Goal: Task Accomplishment & Management: Manage account settings

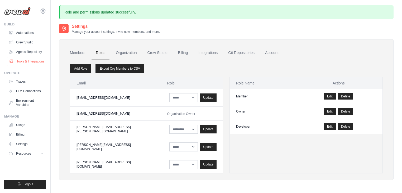
click at [28, 63] on link "Tools & Integrations" at bounding box center [27, 61] width 40 height 8
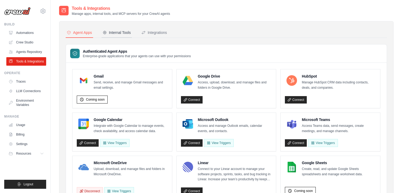
click at [120, 36] on button "Internal Tools" at bounding box center [117, 33] width 30 height 10
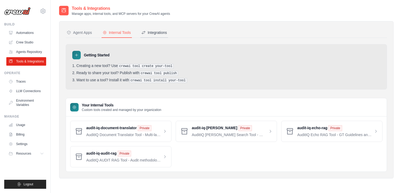
click at [165, 31] on div "Integrations" at bounding box center [155, 32] width 26 height 5
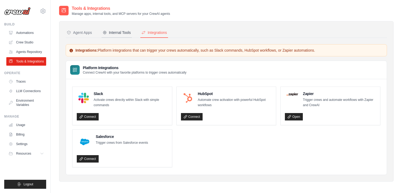
click at [118, 32] on div "Internal Tools" at bounding box center [117, 32] width 28 height 5
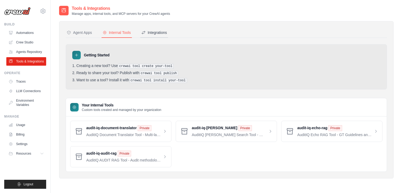
click at [161, 31] on div "Integrations" at bounding box center [155, 32] width 26 height 5
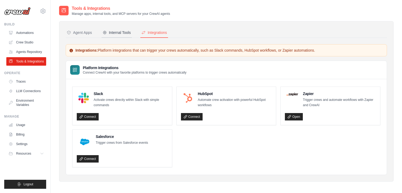
click at [120, 31] on div "Internal Tools" at bounding box center [117, 32] width 28 height 5
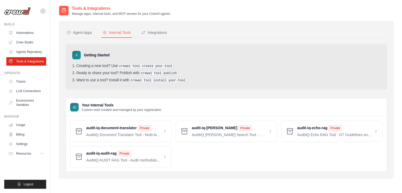
click at [222, 160] on div "audit-iq-document-translator Private AuditIQ Document Translator Tool - Multi-l…" at bounding box center [226, 143] width 313 height 46
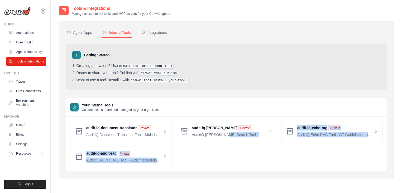
drag, startPoint x: 227, startPoint y: 160, endPoint x: 187, endPoint y: 162, distance: 40.5
click at [187, 162] on div "audit-iq-document-translator Private AuditIQ Document Translator Tool - Multi-l…" at bounding box center [226, 143] width 313 height 46
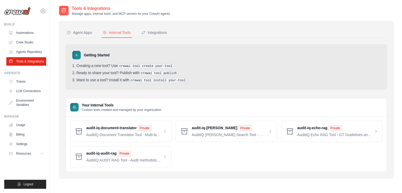
click at [189, 162] on div "audit-iq-document-translator Private AuditIQ Document Translator Tool - Multi-l…" at bounding box center [226, 143] width 313 height 46
drag, startPoint x: 83, startPoint y: 102, endPoint x: 204, endPoint y: 145, distance: 128.5
click at [105, 111] on div "Your Internal Tools Custom tools created and managed by your organization" at bounding box center [226, 107] width 321 height 18
click at [220, 159] on div "audit-iq-document-translator Private AuditIQ Document Translator Tool - Multi-l…" at bounding box center [226, 143] width 313 height 46
click at [82, 33] on div "Agent Apps" at bounding box center [79, 32] width 25 height 5
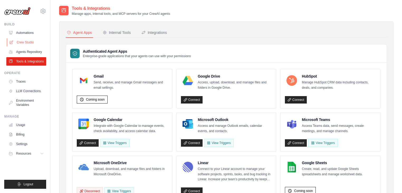
click at [29, 40] on link "Crew Studio" at bounding box center [27, 42] width 40 height 8
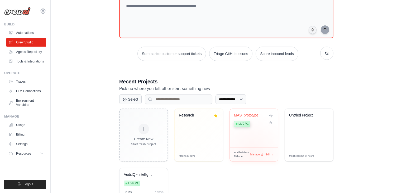
scroll to position [42, 0]
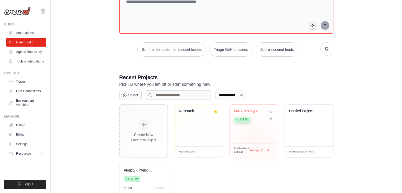
click at [252, 137] on div "MAS_prototype Live v1" at bounding box center [254, 123] width 48 height 39
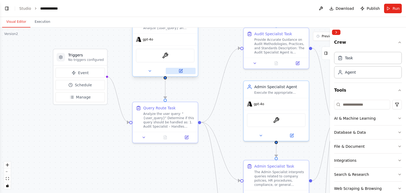
click at [179, 71] on icon at bounding box center [180, 70] width 3 height 3
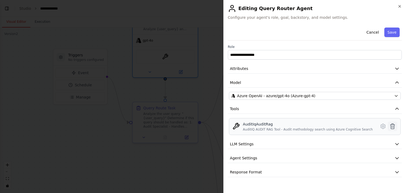
click at [392, 125] on icon at bounding box center [392, 126] width 6 height 6
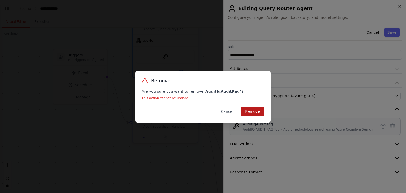
click at [257, 111] on button "Remove" at bounding box center [253, 111] width 24 height 10
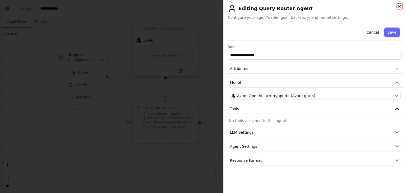
click at [398, 7] on icon "button" at bounding box center [399, 6] width 4 height 4
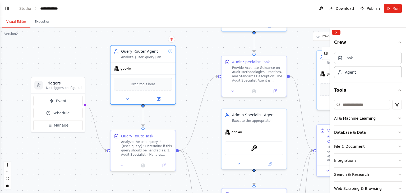
drag, startPoint x: 210, startPoint y: 75, endPoint x: 210, endPoint y: 94, distance: 18.7
click at [183, 104] on div ".deletable-edge-delete-btn { width: 20px; height: 20px; border: 0px solid #ffff…" at bounding box center [203, 109] width 406 height 165
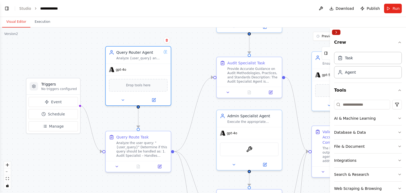
click at [336, 32] on button "Collapse right sidebar" at bounding box center [336, 32] width 8 height 5
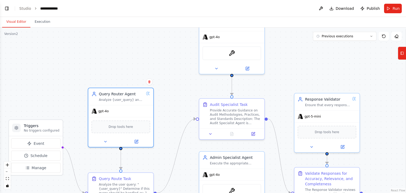
drag, startPoint x: 389, startPoint y: 71, endPoint x: 369, endPoint y: 107, distance: 42.1
click at [369, 108] on div ".deletable-edge-delete-btn { width: 20px; height: 20px; border: 0px solid #ffff…" at bounding box center [203, 109] width 406 height 165
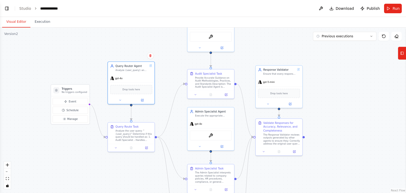
drag, startPoint x: 373, startPoint y: 111, endPoint x: 310, endPoint y: 87, distance: 67.1
click at [311, 80] on div ".deletable-edge-delete-btn { width: 20px; height: 20px; border: 0px solid #ffff…" at bounding box center [203, 109] width 406 height 165
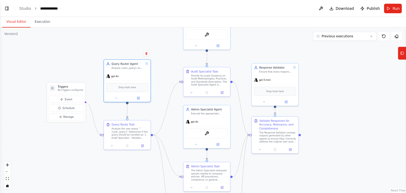
click at [314, 99] on div ".deletable-edge-delete-btn { width: 20px; height: 20px; border: 0px solid #ffff…" at bounding box center [203, 109] width 406 height 165
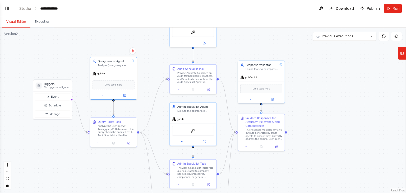
drag, startPoint x: 333, startPoint y: 115, endPoint x: 317, endPoint y: 110, distance: 17.0
click at [318, 112] on div ".deletable-edge-delete-btn { width: 20px; height: 20px; border: 0px solid #ffff…" at bounding box center [203, 109] width 406 height 165
click at [401, 55] on icon at bounding box center [402, 53] width 4 height 8
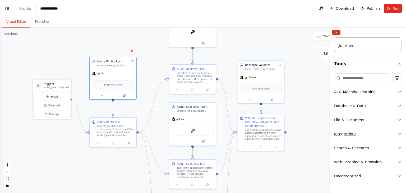
scroll to position [54, 0]
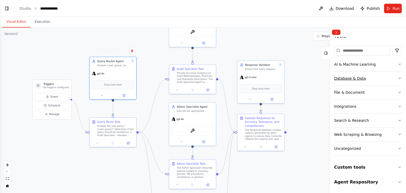
click at [394, 76] on button "Database & Data" at bounding box center [368, 78] width 68 height 14
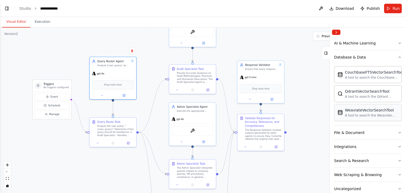
scroll to position [96, 0]
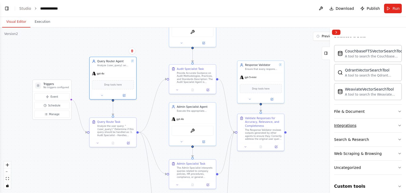
click at [389, 125] on button "Integrations" at bounding box center [368, 125] width 68 height 14
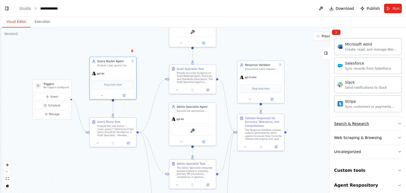
scroll to position [440, 0]
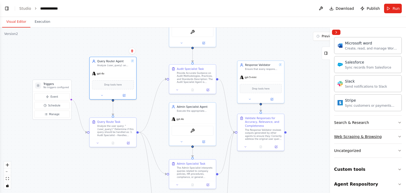
click at [380, 133] on button "Web Scraping & Browsing" at bounding box center [368, 136] width 68 height 14
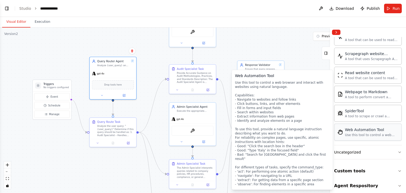
scroll to position [729, 0]
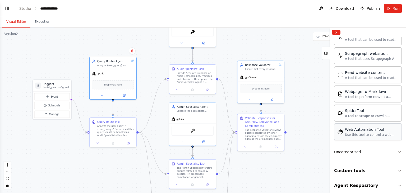
click at [361, 132] on div "Use this tool to control a web browser and interact with websites using natural…" at bounding box center [371, 134] width 53 height 4
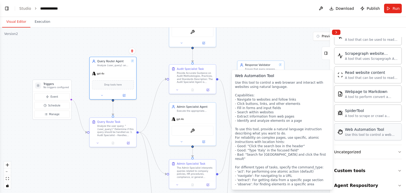
click at [375, 132] on div "Use this tool to control a web browser and interact with websites using natural…" at bounding box center [371, 134] width 53 height 4
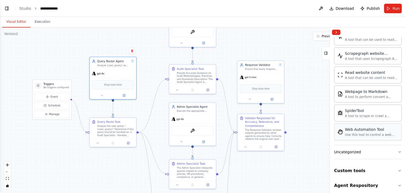
click at [375, 132] on div "Use this tool to control a web browser and interact with websites using natural…" at bounding box center [371, 134] width 53 height 4
click at [94, 38] on div ".deletable-edge-delete-btn { width: 20px; height: 20px; border: 0px solid #ffff…" at bounding box center [203, 109] width 406 height 165
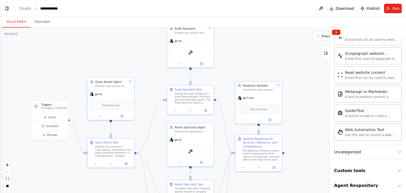
drag, startPoint x: 94, startPoint y: 38, endPoint x: 92, endPoint y: 58, distance: 20.7
click at [92, 58] on div ".deletable-edge-delete-btn { width: 20px; height: 20px; border: 0px solid #ffff…" at bounding box center [203, 109] width 406 height 165
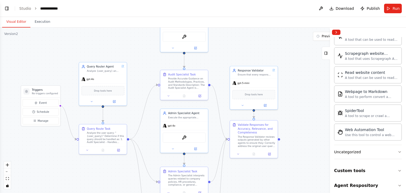
drag, startPoint x: 150, startPoint y: 68, endPoint x: 140, endPoint y: 54, distance: 16.6
click at [140, 53] on div ".deletable-edge-delete-btn { width: 20px; height: 20px; border: 0px solid #ffff…" at bounding box center [203, 109] width 406 height 165
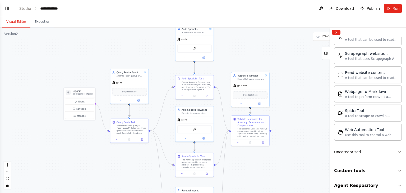
drag, startPoint x: 141, startPoint y: 62, endPoint x: 167, endPoint y: 87, distance: 36.1
click at [167, 87] on div ".deletable-edge-delete-btn { width: 20px; height: 20px; border: 0px solid #ffff…" at bounding box center [203, 109] width 406 height 165
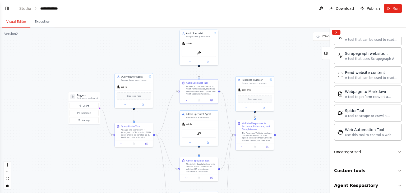
click at [145, 44] on div ".deletable-edge-delete-btn { width: 20px; height: 20px; border: 0px solid #ffff…" at bounding box center [203, 109] width 406 height 165
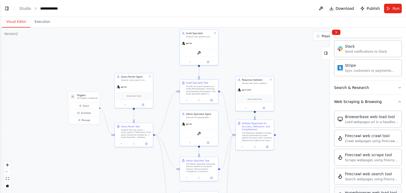
scroll to position [475, 0]
click at [397, 100] on icon "button" at bounding box center [399, 102] width 4 height 4
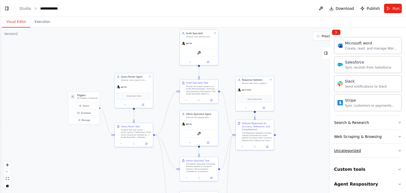
click at [378, 147] on button "Uncategorized" at bounding box center [368, 150] width 68 height 14
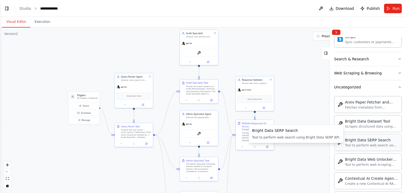
scroll to position [525, 0]
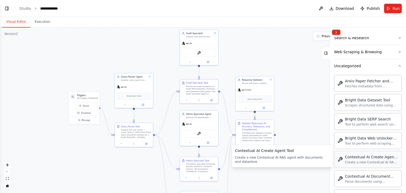
click at [358, 160] on div "Create a new Contextual AI RAG agent with documents and datastore" at bounding box center [371, 162] width 53 height 4
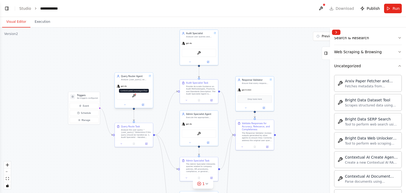
click at [134, 95] on img at bounding box center [134, 96] width 4 height 4
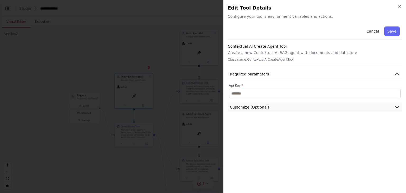
click at [393, 109] on button "Customize (Optional)" at bounding box center [315, 107] width 174 height 10
click at [375, 30] on button "Cancel" at bounding box center [372, 31] width 19 height 10
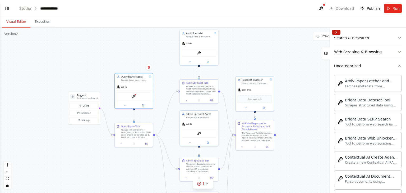
click at [333, 33] on button "Collapse right sidebar" at bounding box center [336, 32] width 8 height 5
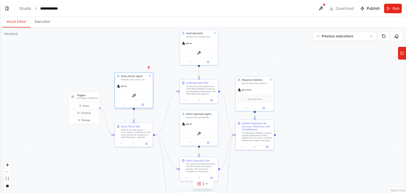
click at [140, 96] on div "ContextualAICreateAgentTool" at bounding box center [133, 95] width 34 height 8
click at [402, 52] on rect at bounding box center [401, 53] width 3 height 3
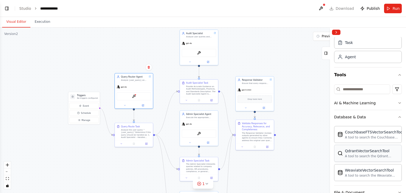
scroll to position [0, 0]
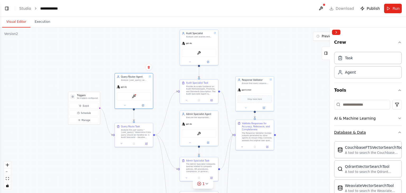
click at [397, 131] on icon "button" at bounding box center [399, 132] width 4 height 4
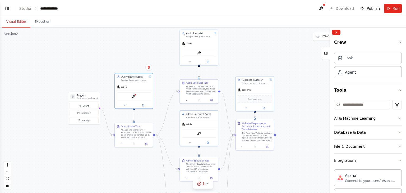
click at [397, 158] on icon "button" at bounding box center [399, 160] width 4 height 4
click at [138, 83] on div "gpt-4o" at bounding box center [134, 86] width 38 height 7
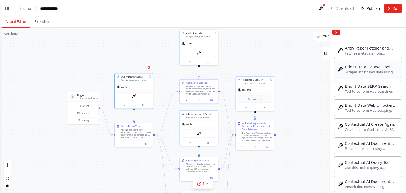
scroll to position [275, 0]
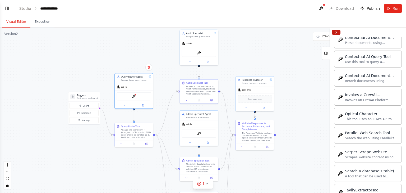
click at [333, 31] on button "Collapse right sidebar" at bounding box center [336, 32] width 8 height 5
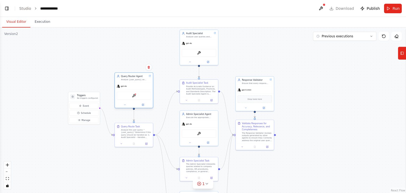
click at [143, 82] on div "Query Router Agent Analyze {user_query} and determine whether it relates to: a)…" at bounding box center [134, 78] width 38 height 10
click at [143, 104] on icon at bounding box center [143, 105] width 2 height 2
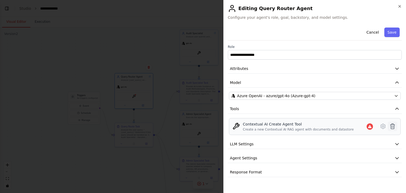
click at [393, 126] on icon at bounding box center [392, 125] width 4 height 5
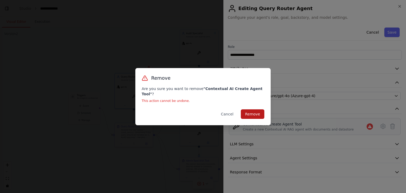
click at [250, 111] on button "Remove" at bounding box center [253, 114] width 24 height 10
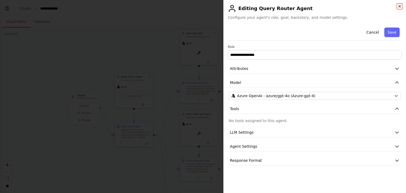
click at [400, 4] on icon "button" at bounding box center [399, 6] width 4 height 4
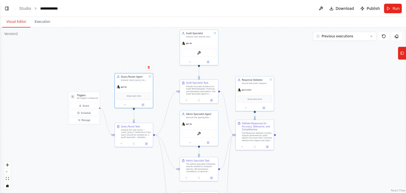
click at [306, 67] on div ".deletable-edge-delete-btn { width: 20px; height: 20px; border: 0px solid #ffff…" at bounding box center [203, 109] width 406 height 165
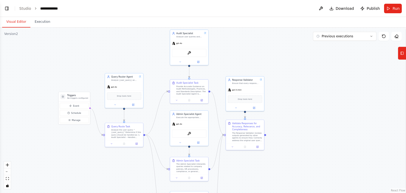
drag, startPoint x: 309, startPoint y: 82, endPoint x: 308, endPoint y: 77, distance: 5.3
click at [308, 77] on div ".deletable-edge-delete-btn { width: 20px; height: 20px; border: 0px solid #ffff…" at bounding box center [203, 109] width 406 height 165
click at [323, 10] on button at bounding box center [320, 9] width 8 height 10
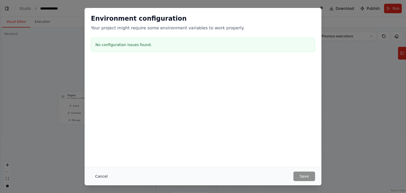
click at [99, 175] on button "Cancel" at bounding box center [101, 176] width 21 height 10
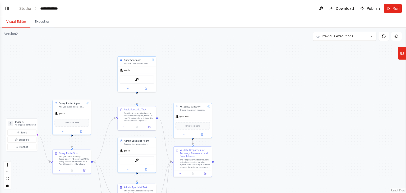
drag, startPoint x: 296, startPoint y: 76, endPoint x: 291, endPoint y: 112, distance: 36.2
click at [291, 112] on div ".deletable-edge-delete-btn { width: 20px; height: 20px; border: 0px solid #ffff…" at bounding box center [203, 109] width 406 height 165
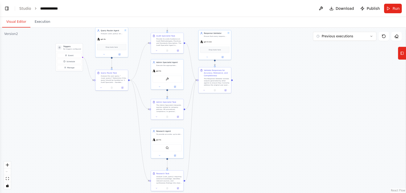
drag, startPoint x: 270, startPoint y: 134, endPoint x: 283, endPoint y: 63, distance: 72.9
click at [283, 63] on div ".deletable-edge-delete-btn { width: 20px; height: 20px; border: 0px solid #ffff…" at bounding box center [203, 109] width 406 height 165
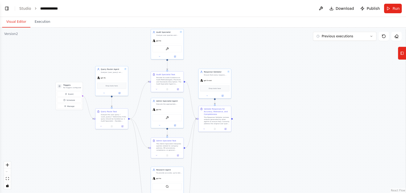
drag, startPoint x: 253, startPoint y: 101, endPoint x: 253, endPoint y: 134, distance: 32.5
click at [253, 134] on div ".deletable-edge-delete-btn { width: 20px; height: 20px; border: 0px solid #ffff…" at bounding box center [203, 109] width 406 height 165
click at [399, 56] on button "Tools" at bounding box center [401, 52] width 8 height 13
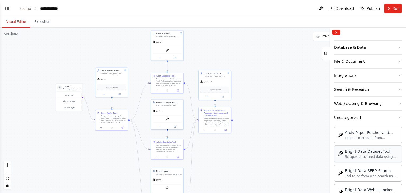
scroll to position [46, 0]
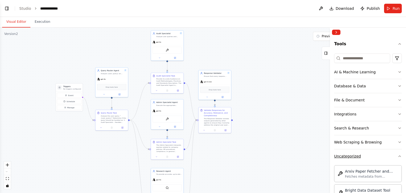
click at [386, 155] on button "Uncategorized" at bounding box center [368, 156] width 68 height 14
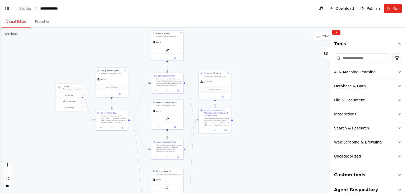
click at [385, 125] on button "Search & Research" at bounding box center [368, 128] width 68 height 14
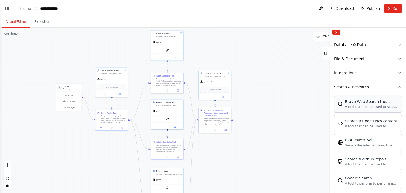
scroll to position [131, 0]
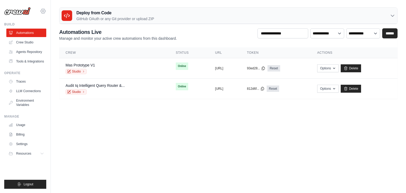
click at [42, 10] on icon at bounding box center [43, 11] width 6 height 6
click at [49, 33] on icon at bounding box center [47, 33] width 4 height 4
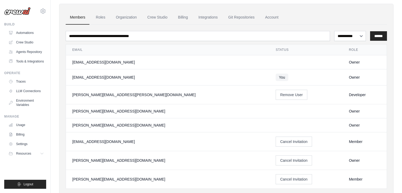
scroll to position [21, 0]
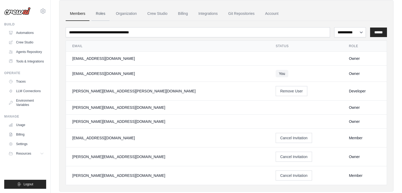
click at [98, 14] on link "Roles" at bounding box center [101, 14] width 18 height 14
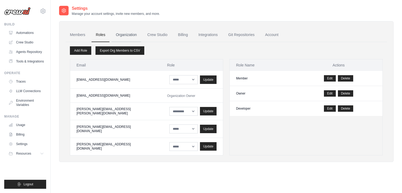
click at [123, 35] on link "Organization" at bounding box center [126, 35] width 29 height 14
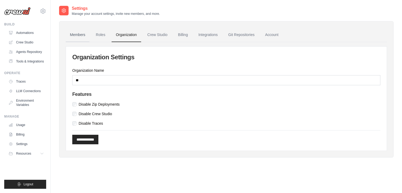
click at [76, 34] on link "Members" at bounding box center [78, 35] width 24 height 14
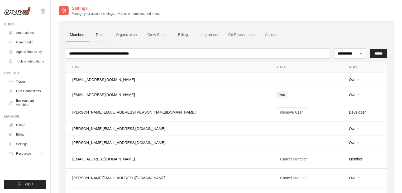
click at [102, 34] on link "Roles" at bounding box center [101, 35] width 18 height 14
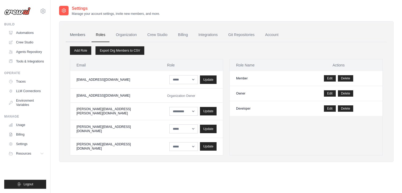
click at [73, 34] on link "Members" at bounding box center [78, 35] width 24 height 14
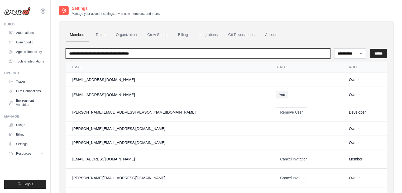
click at [262, 50] on input "email" at bounding box center [198, 53] width 265 height 10
paste input "**********"
type input "**********"
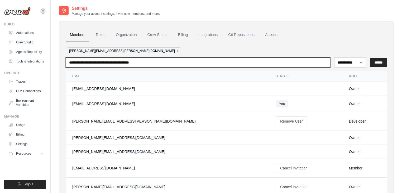
click at [106, 61] on input "email" at bounding box center [198, 62] width 265 height 10
paste input "**********"
type input "**********"
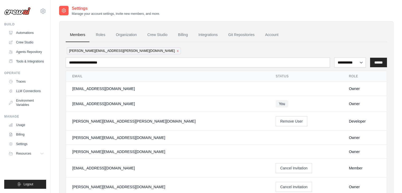
click at [139, 74] on th "Email" at bounding box center [168, 76] width 204 height 11
click at [357, 62] on select "**********" at bounding box center [351, 62] width 32 height 10
select select "******"
click at [335, 57] on select "**********" at bounding box center [351, 62] width 32 height 10
click at [377, 62] on input "******" at bounding box center [378, 63] width 17 height 10
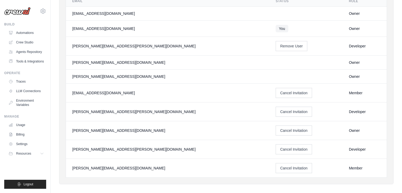
scroll to position [88, 0]
